Goal: Information Seeking & Learning: Compare options

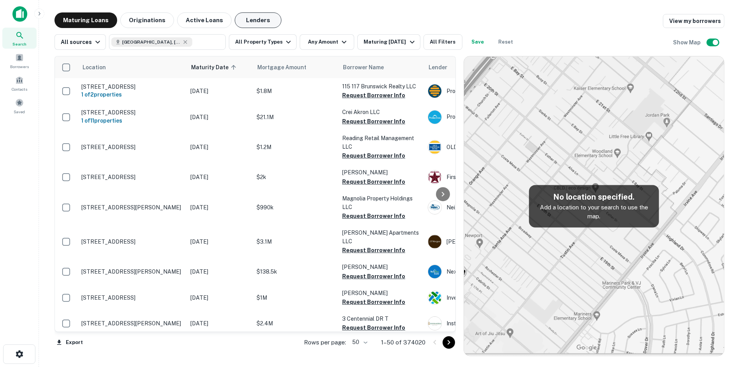
click at [250, 23] on button "Lenders" at bounding box center [258, 20] width 47 height 16
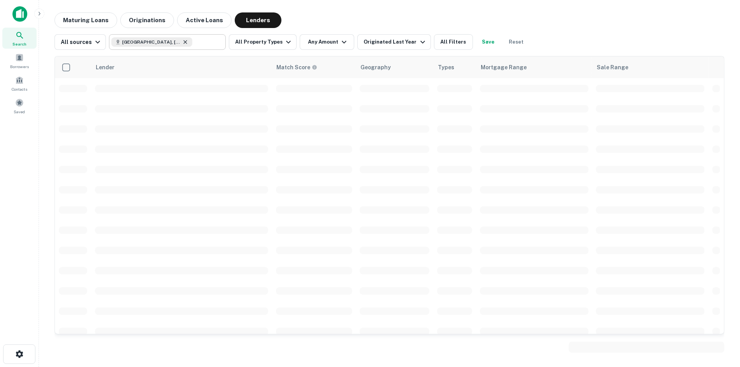
click at [182, 40] on icon at bounding box center [185, 42] width 6 height 6
type input "*"
type input "*******"
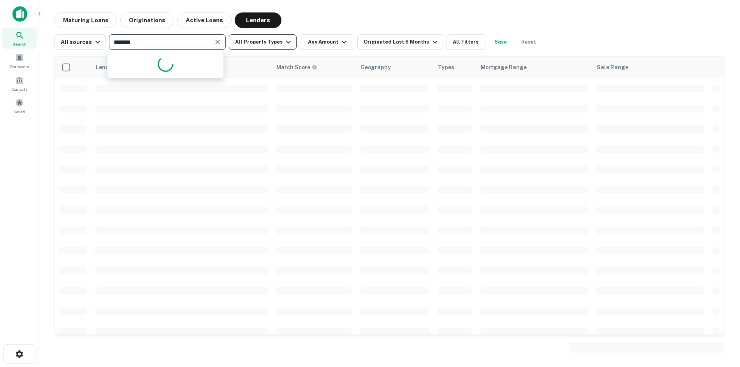
click at [284, 42] on icon "button" at bounding box center [288, 41] width 9 height 9
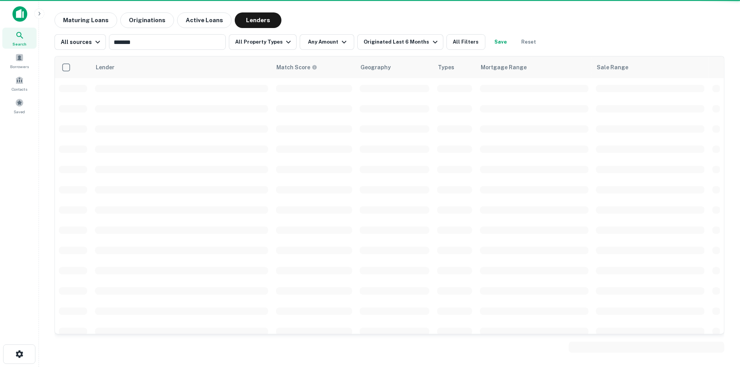
click at [299, 20] on div at bounding box center [370, 183] width 740 height 367
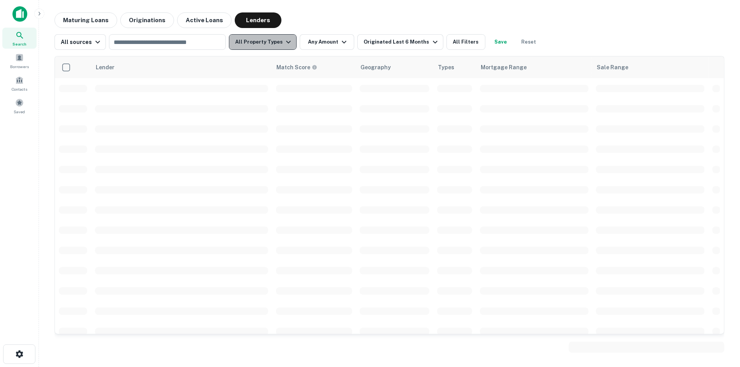
click at [284, 41] on icon "button" at bounding box center [288, 41] width 9 height 9
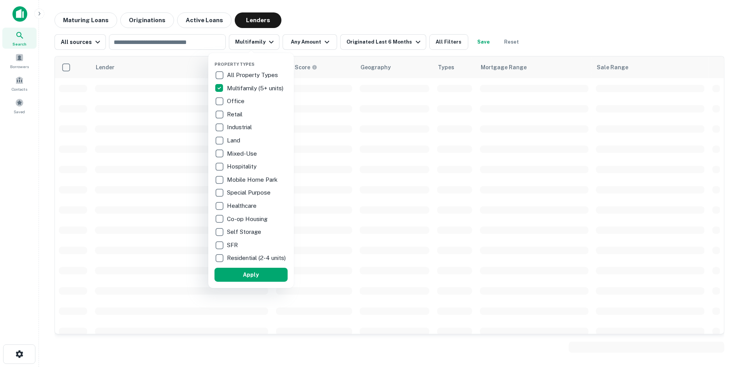
click at [322, 41] on div at bounding box center [370, 183] width 740 height 367
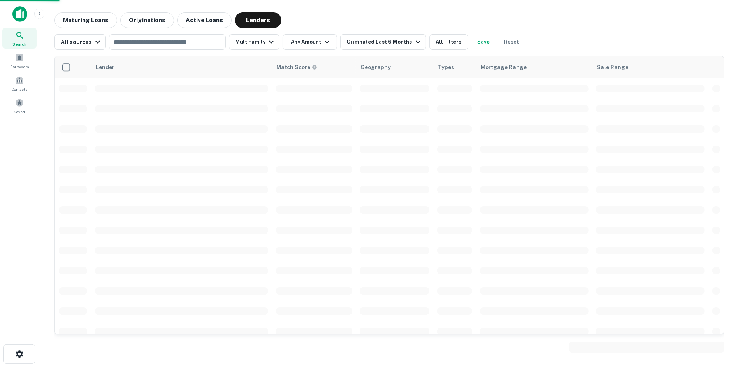
click at [264, 181] on button "Apply" at bounding box center [251, 178] width 55 height 8
click at [323, 40] on icon "button" at bounding box center [326, 41] width 9 height 9
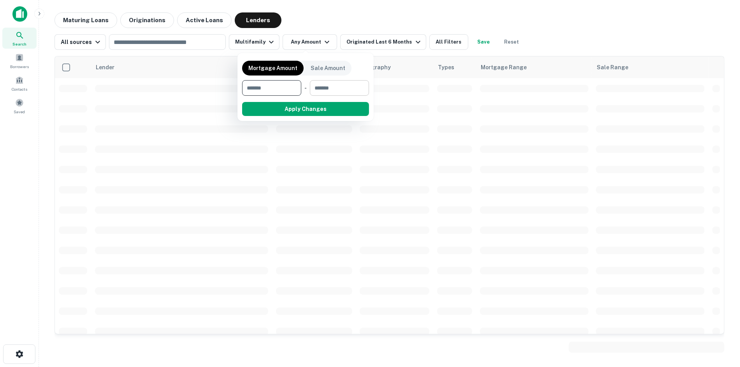
click at [328, 93] on input "number" at bounding box center [337, 88] width 54 height 16
click at [328, 92] on input "****" at bounding box center [330, 88] width 48 height 16
type input "********"
click at [327, 112] on button "Apply Changes" at bounding box center [319, 109] width 99 height 14
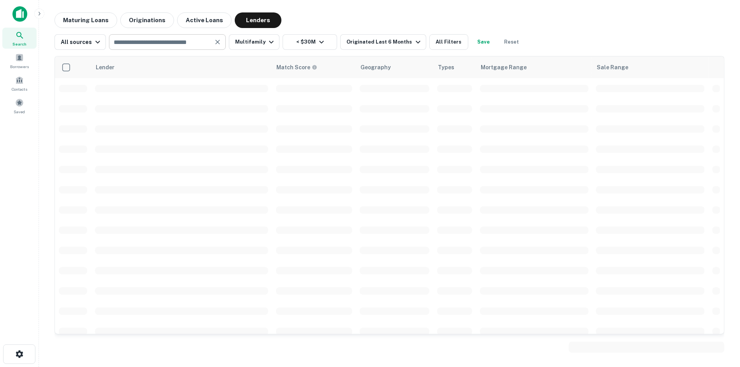
click at [194, 46] on input "text" at bounding box center [160, 42] width 99 height 11
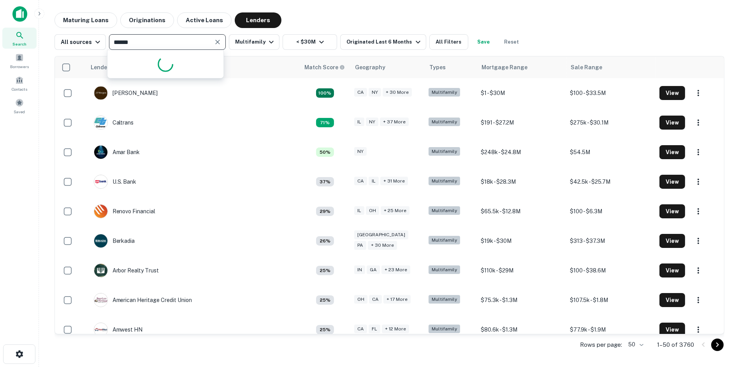
type input "*******"
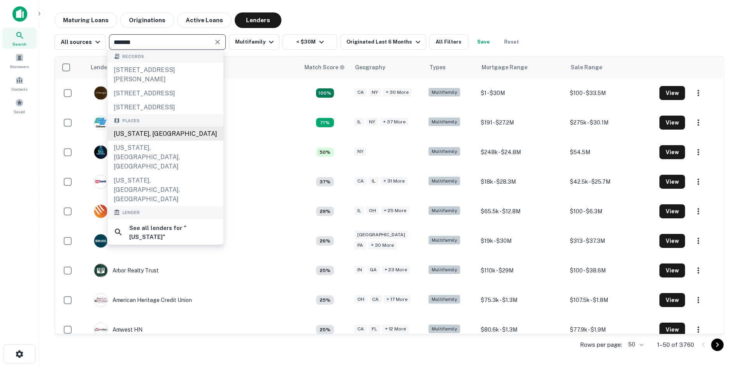
click at [158, 141] on div "[US_STATE], [GEOGRAPHIC_DATA]" at bounding box center [165, 134] width 116 height 14
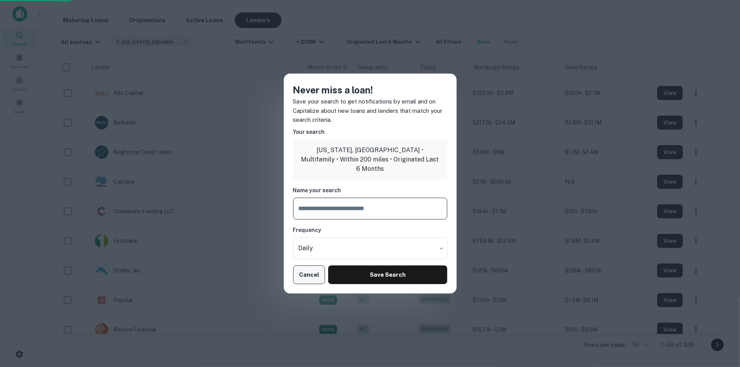
click at [306, 272] on button "Cancel" at bounding box center [309, 275] width 32 height 19
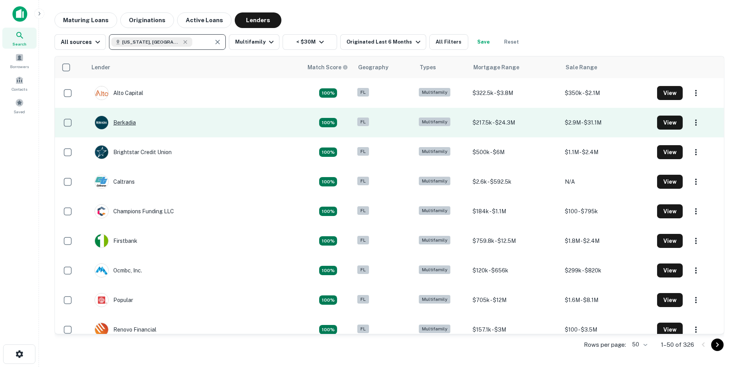
click at [130, 123] on div "Berkadia" at bounding box center [115, 123] width 41 height 14
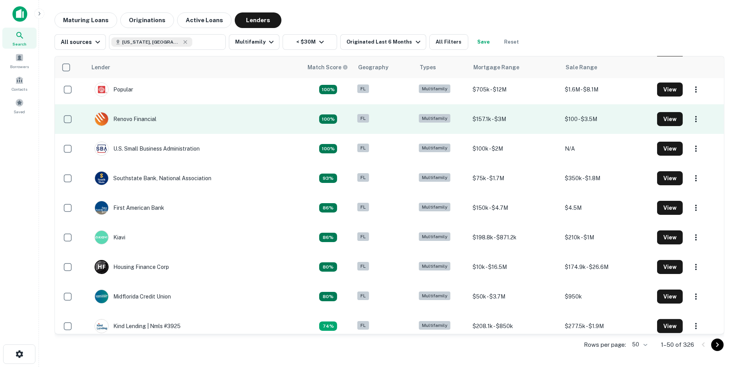
scroll to position [272, 0]
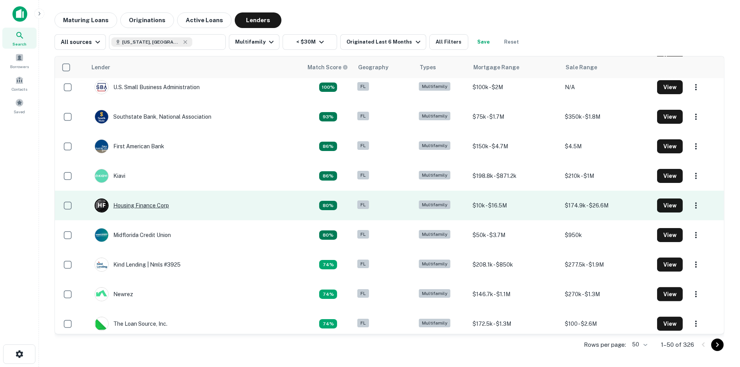
click at [151, 203] on div "H F Housing Finance Corp" at bounding box center [132, 206] width 74 height 14
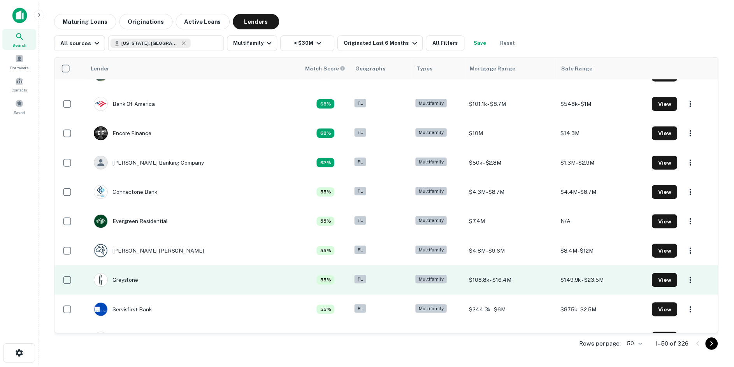
scroll to position [583, 0]
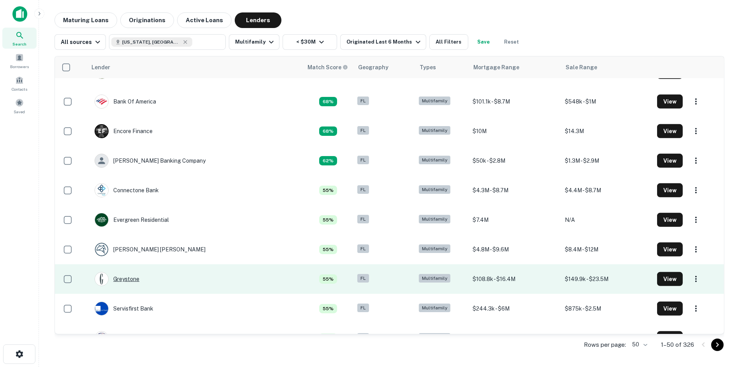
click at [130, 275] on div "Greystone" at bounding box center [117, 279] width 45 height 14
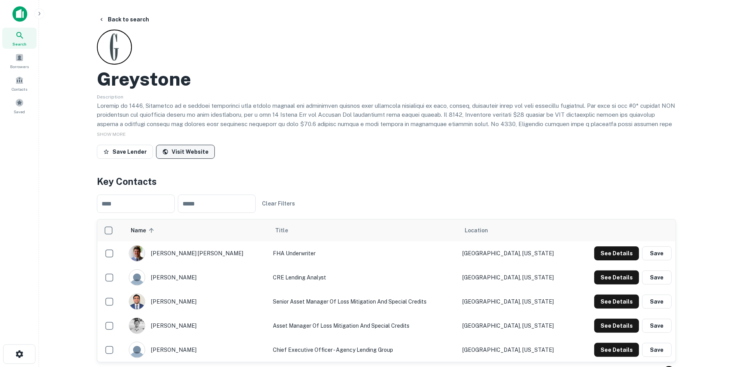
click at [182, 148] on link "Visit Website" at bounding box center [185, 152] width 59 height 14
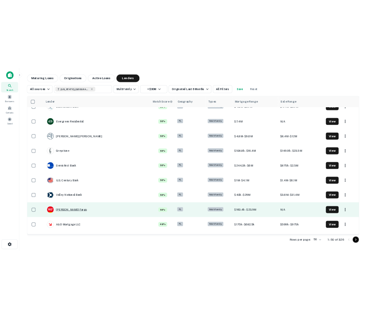
scroll to position [700, 0]
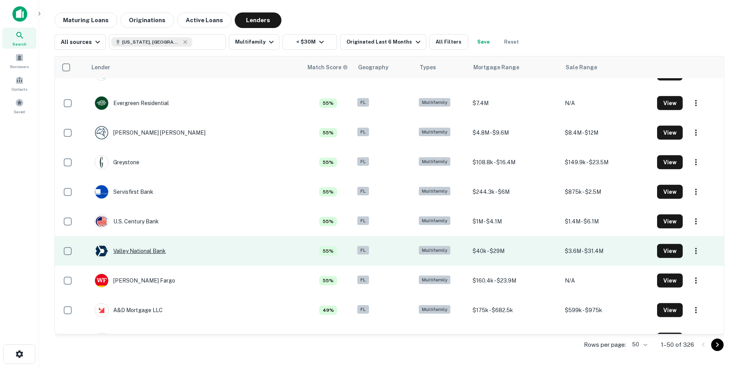
click at [126, 251] on div "Valley National Bank" at bounding box center [130, 251] width 71 height 14
